Goal: Book appointment/travel/reservation

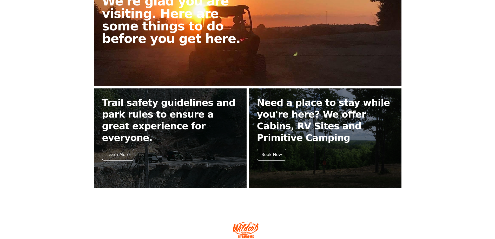
scroll to position [182, 0]
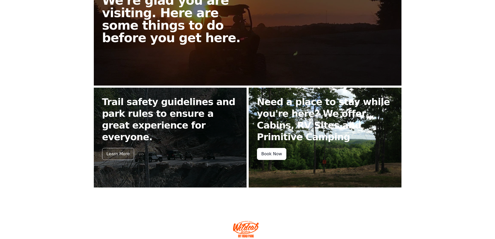
click at [273, 151] on div "Book Now" at bounding box center [272, 154] width 30 height 12
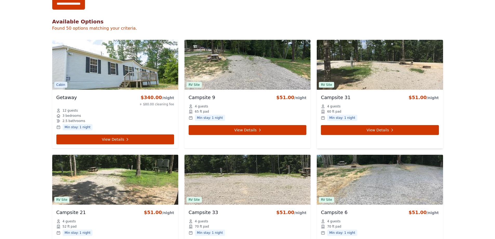
scroll to position [182, 0]
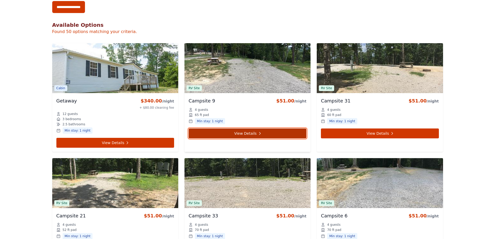
click at [251, 134] on link "View Details" at bounding box center [248, 133] width 118 height 10
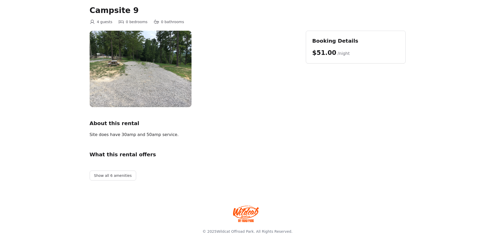
scroll to position [39, 0]
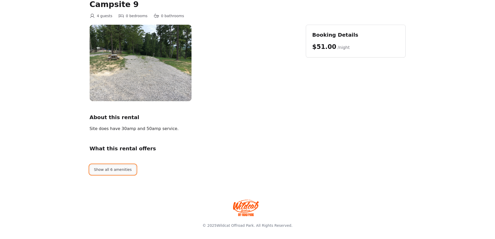
click at [99, 172] on button "Show all 6 amenities" at bounding box center [113, 170] width 47 height 10
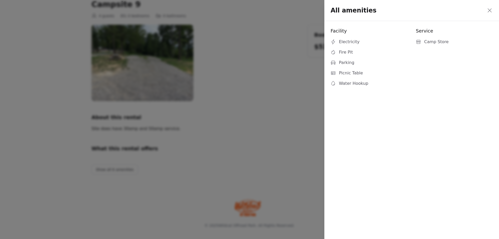
click at [491, 11] on icon at bounding box center [490, 10] width 4 height 4
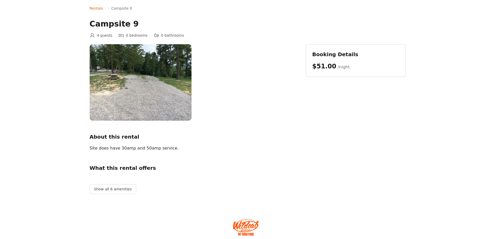
scroll to position [0, 0]
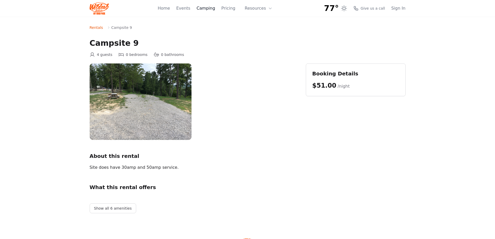
click at [206, 9] on link "Camping" at bounding box center [206, 8] width 18 height 6
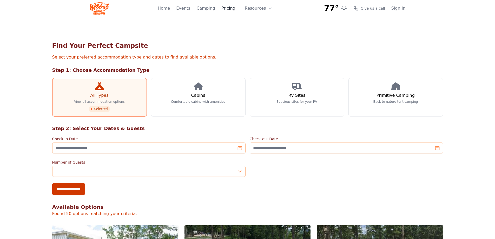
click at [230, 9] on link "Pricing" at bounding box center [229, 8] width 14 height 6
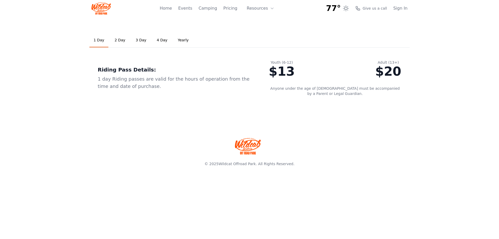
click at [136, 40] on link "3 Day" at bounding box center [141, 40] width 19 height 14
click at [178, 40] on link "Yearly" at bounding box center [183, 40] width 19 height 14
click at [172, 9] on link "Home" at bounding box center [166, 8] width 12 height 6
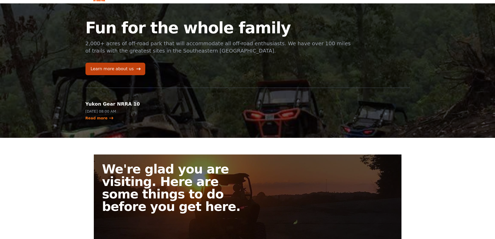
scroll to position [26, 0]
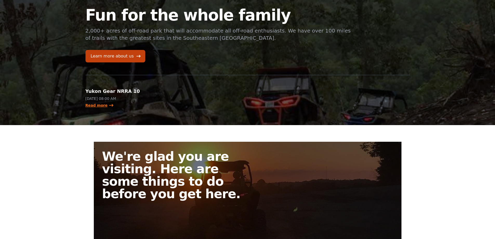
click at [102, 105] on link "Read more" at bounding box center [100, 105] width 28 height 5
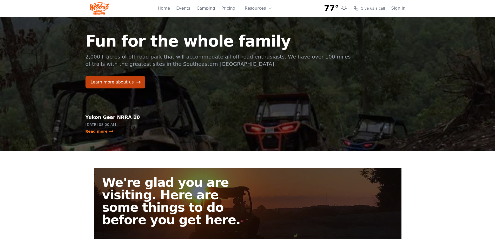
scroll to position [26, 0]
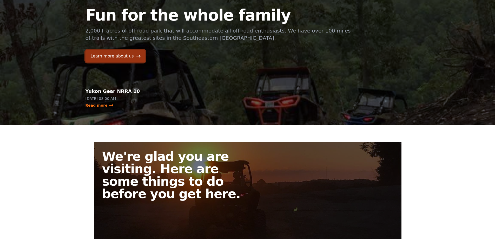
click at [128, 56] on link "Learn more about us" at bounding box center [116, 56] width 60 height 12
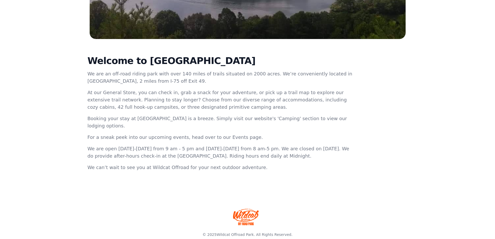
scroll to position [147, 0]
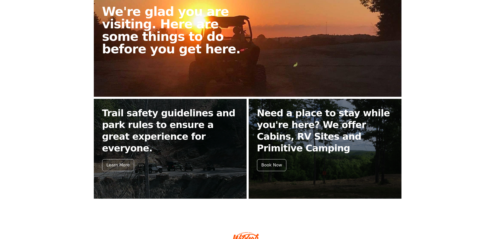
scroll to position [182, 0]
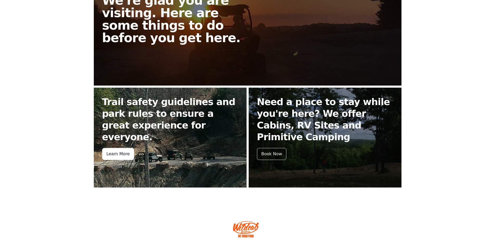
click at [125, 148] on div "Learn More" at bounding box center [118, 154] width 32 height 12
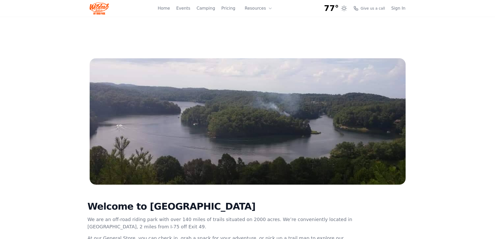
scroll to position [182, 0]
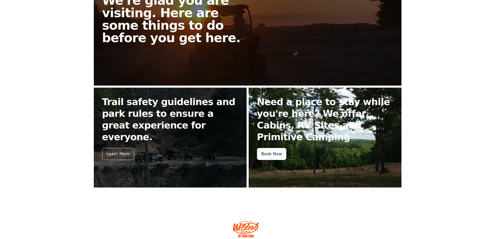
click at [278, 149] on div "Book Now" at bounding box center [272, 154] width 30 height 12
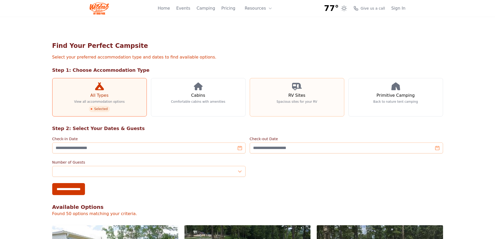
click at [298, 103] on p "Spacious sites for your RV" at bounding box center [297, 102] width 41 height 4
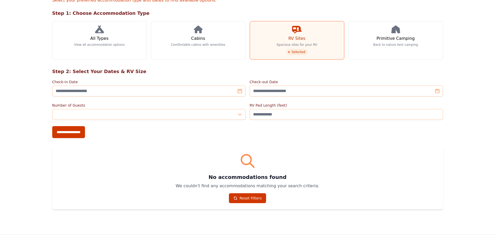
scroll to position [57, 0]
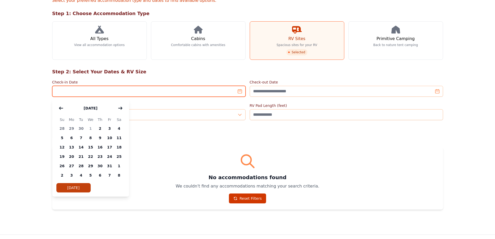
click at [241, 90] on input "Check-in Date" at bounding box center [148, 91] width 193 height 11
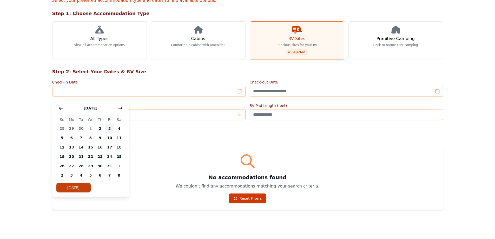
click at [109, 129] on span "3" at bounding box center [110, 128] width 10 height 9
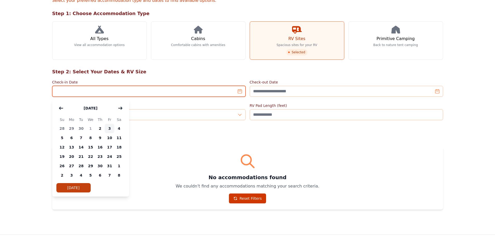
type input "**********"
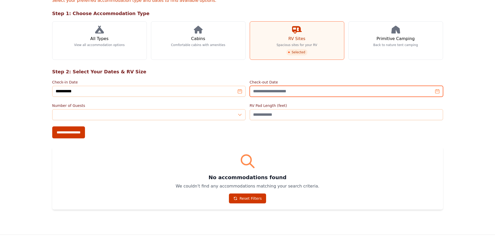
click at [275, 92] on input "Check-out Date" at bounding box center [346, 91] width 193 height 11
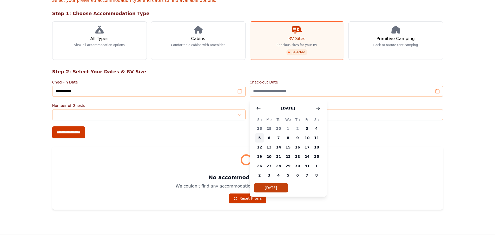
click at [261, 139] on span "5" at bounding box center [260, 137] width 10 height 9
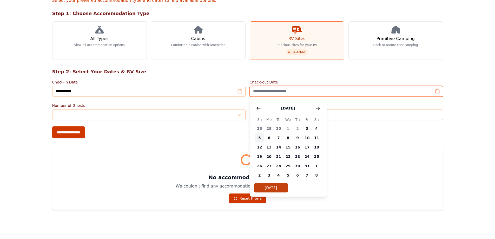
type input "**********"
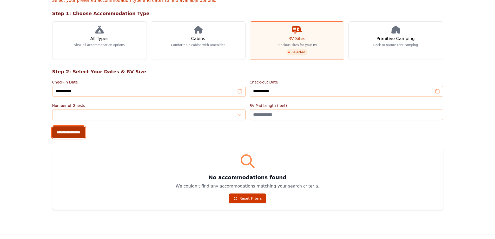
click at [75, 134] on input "**********" at bounding box center [68, 132] width 33 height 12
type input "**********"
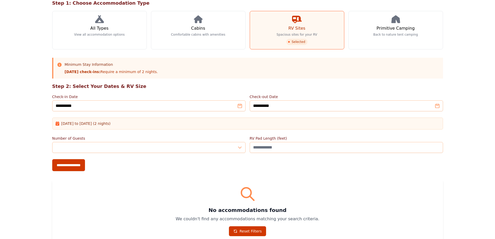
scroll to position [52, 0]
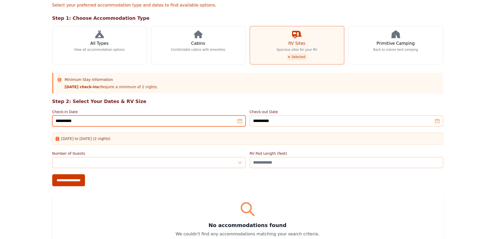
click at [238, 122] on input "**********" at bounding box center [148, 120] width 193 height 11
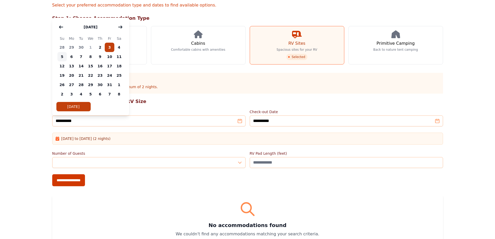
click at [63, 58] on span "5" at bounding box center [62, 56] width 10 height 9
type input "**********"
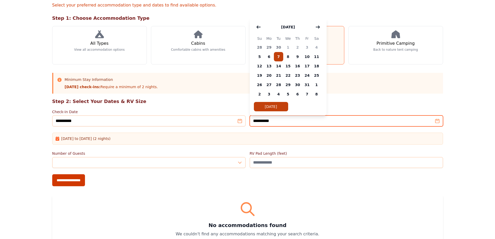
click at [284, 121] on input "**********" at bounding box center [346, 120] width 193 height 11
click at [280, 56] on span "7" at bounding box center [279, 56] width 10 height 9
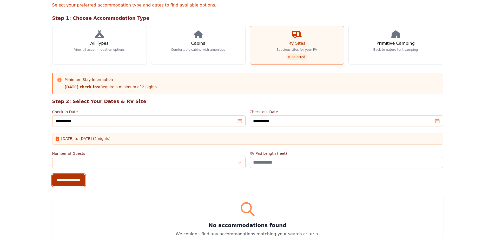
click at [77, 182] on input "**********" at bounding box center [68, 180] width 33 height 12
type input "**********"
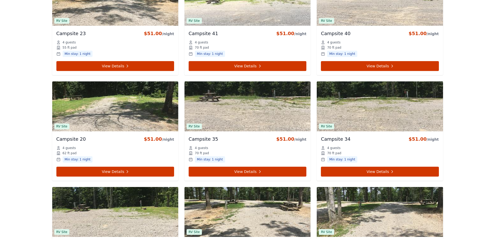
scroll to position [915, 0]
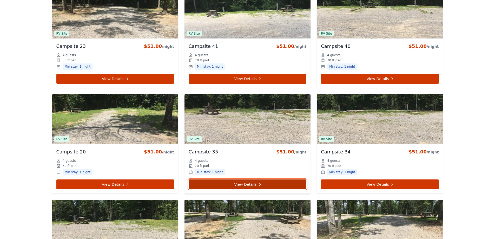
click at [246, 181] on link "View Details" at bounding box center [248, 184] width 118 height 10
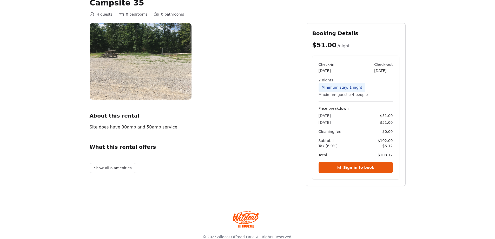
scroll to position [52, 0]
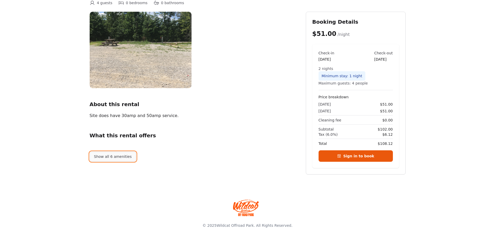
click at [123, 158] on button "Show all 6 amenities" at bounding box center [113, 157] width 47 height 10
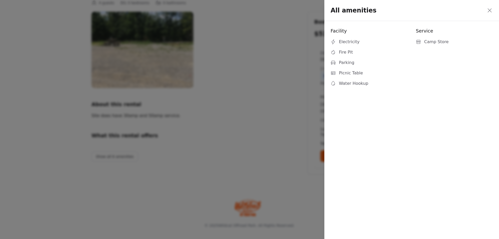
click at [490, 10] on icon at bounding box center [490, 10] width 6 height 6
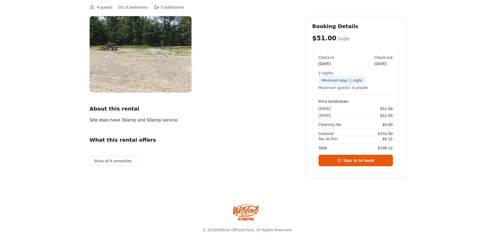
scroll to position [0, 0]
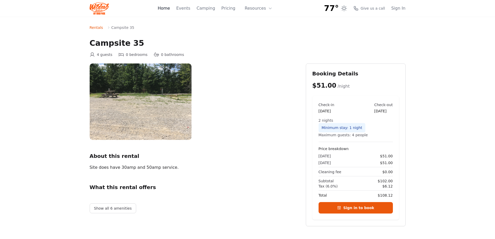
click at [170, 10] on link "Home" at bounding box center [164, 8] width 12 height 6
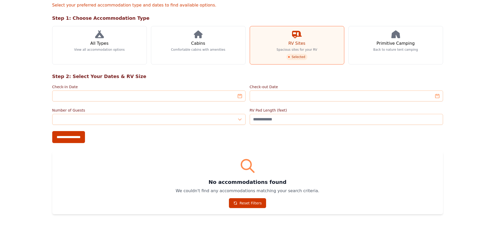
scroll to position [57, 0]
